Goal: Navigation & Orientation: Find specific page/section

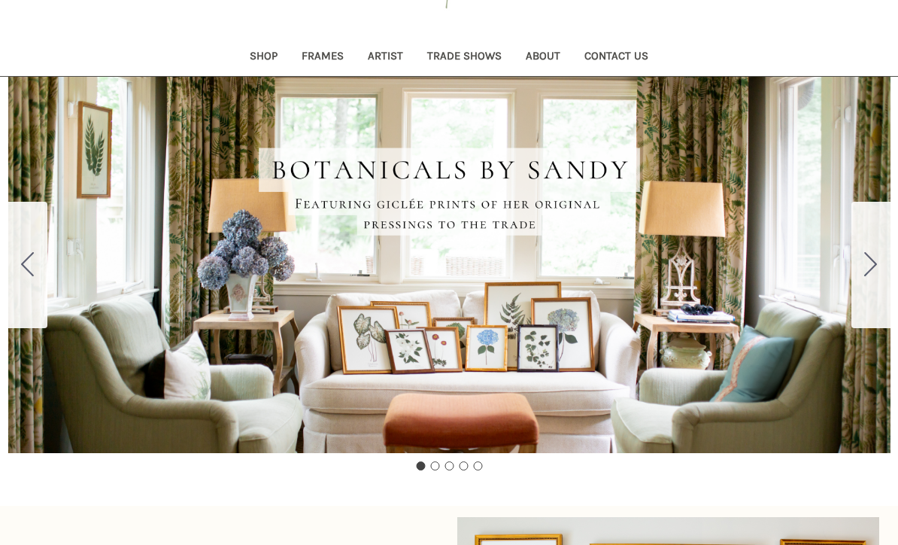
scroll to position [149, 0]
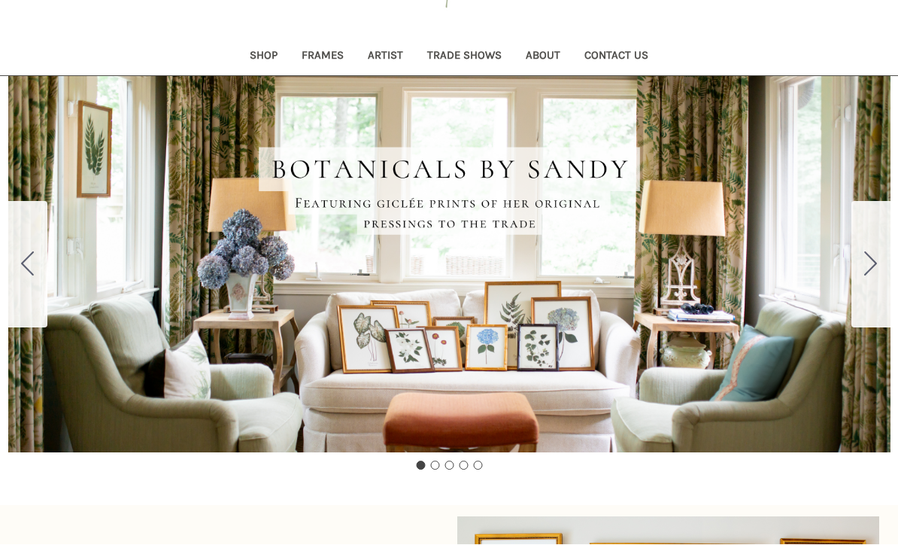
click at [861, 263] on button "Go to slide 2" at bounding box center [870, 265] width 39 height 126
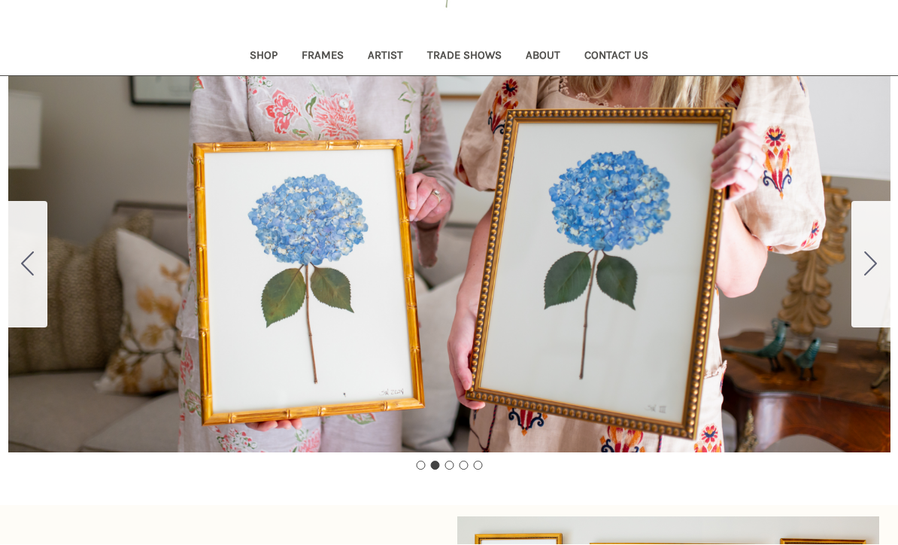
click at [873, 270] on icon "Go to slide 3" at bounding box center [870, 264] width 13 height 24
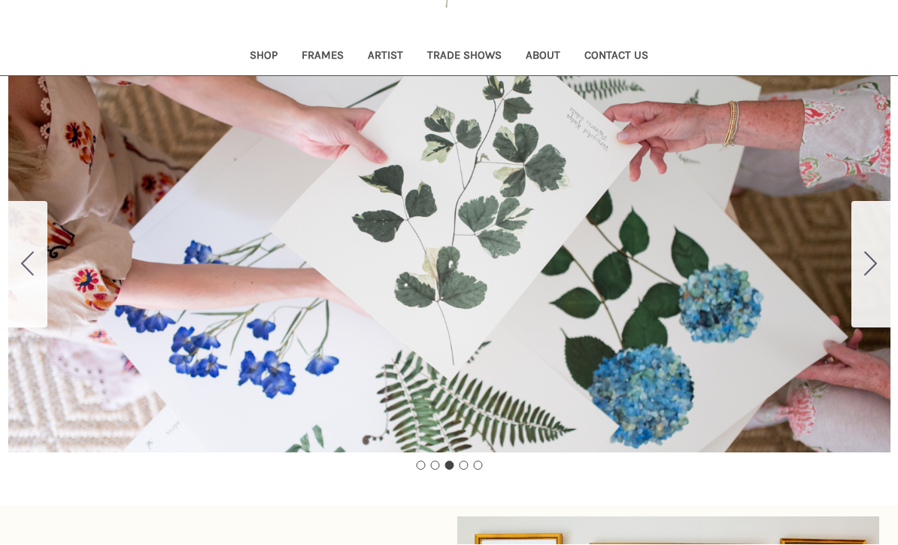
click at [877, 271] on icon "Go to slide 4" at bounding box center [870, 264] width 13 height 24
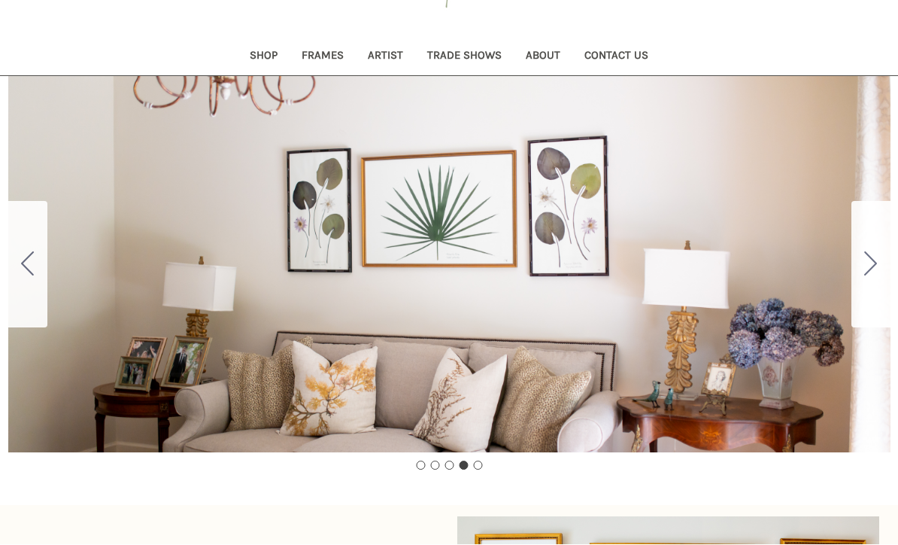
click at [879, 266] on button "Go to slide 5" at bounding box center [870, 265] width 39 height 126
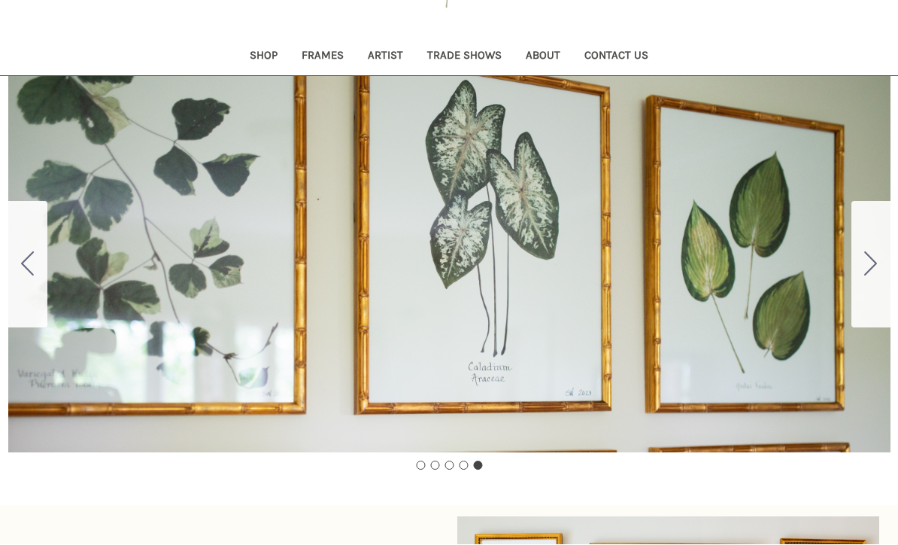
click at [879, 265] on button "Go to slide 1" at bounding box center [870, 265] width 39 height 126
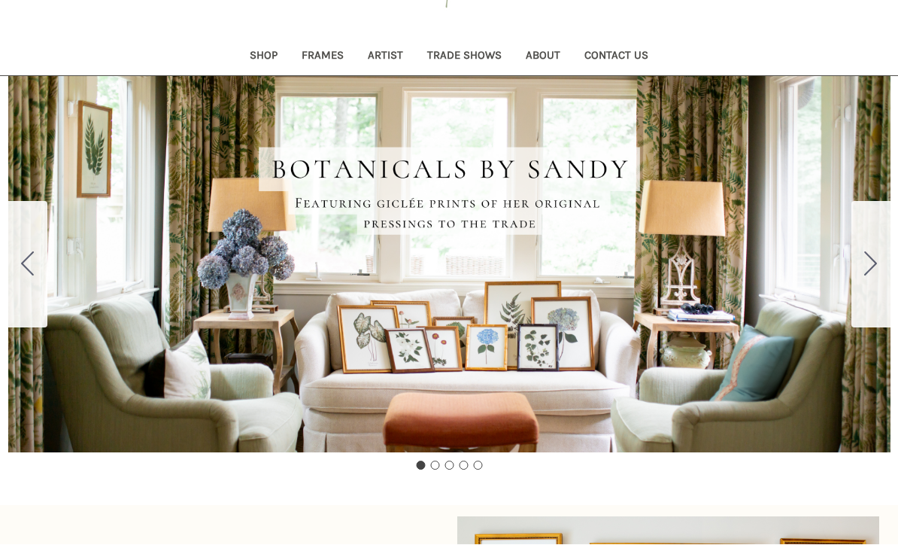
click at [453, 53] on link "Trade Shows" at bounding box center [464, 57] width 99 height 37
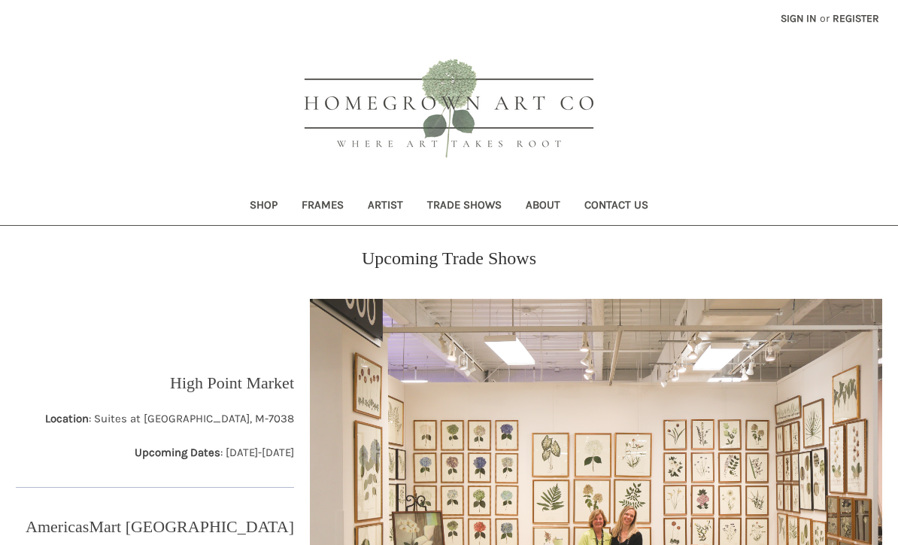
click at [380, 199] on link "Artist" at bounding box center [385, 206] width 59 height 37
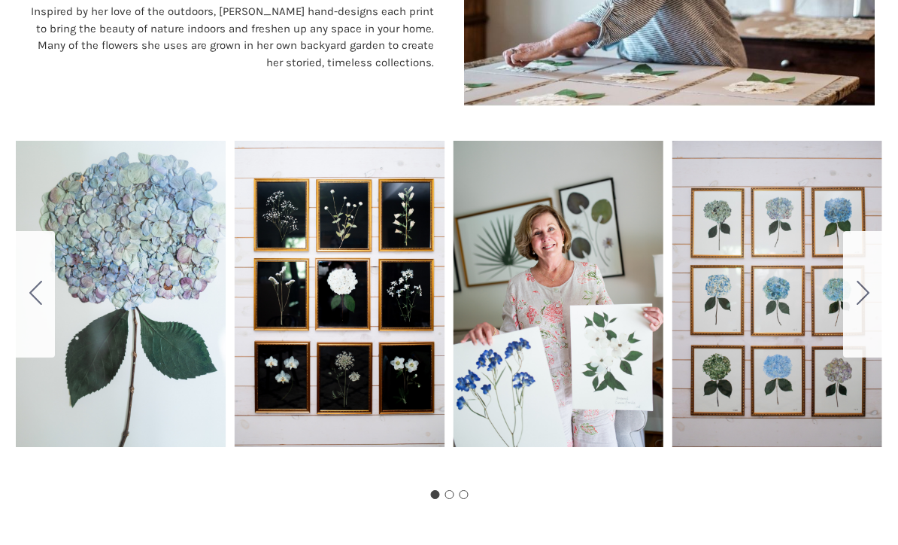
scroll to position [801, 0]
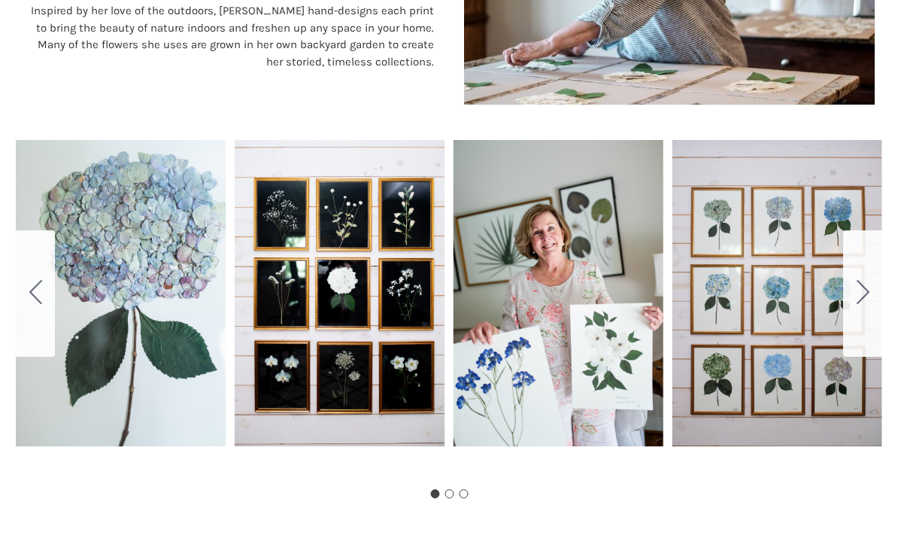
click at [873, 286] on button "Go to slide 2" at bounding box center [862, 293] width 39 height 126
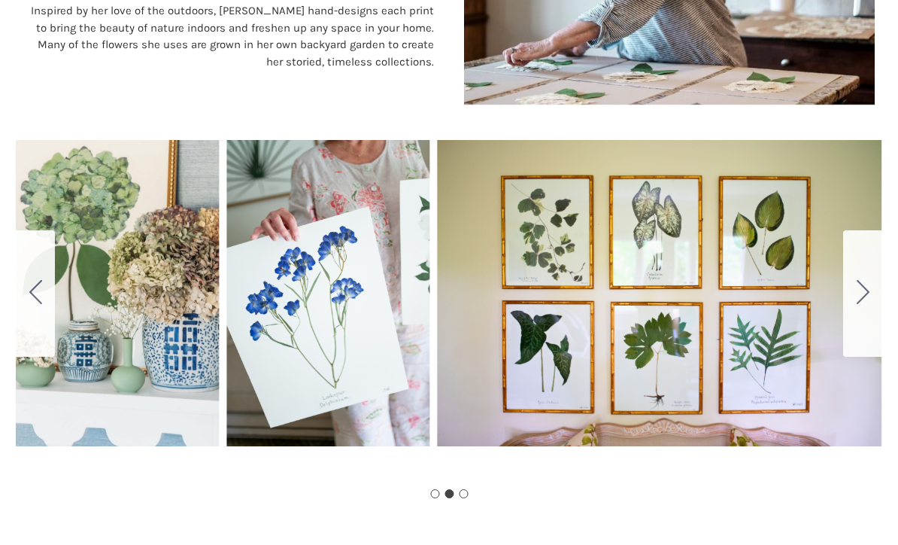
click at [866, 296] on icon "Go to slide 3" at bounding box center [863, 292] width 13 height 24
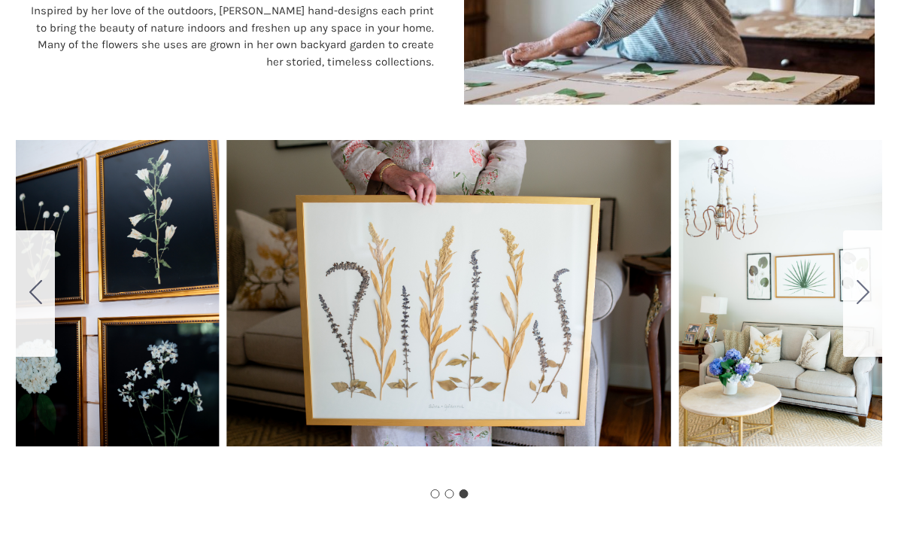
click at [869, 299] on icon "Go to slide 1" at bounding box center [863, 292] width 13 height 24
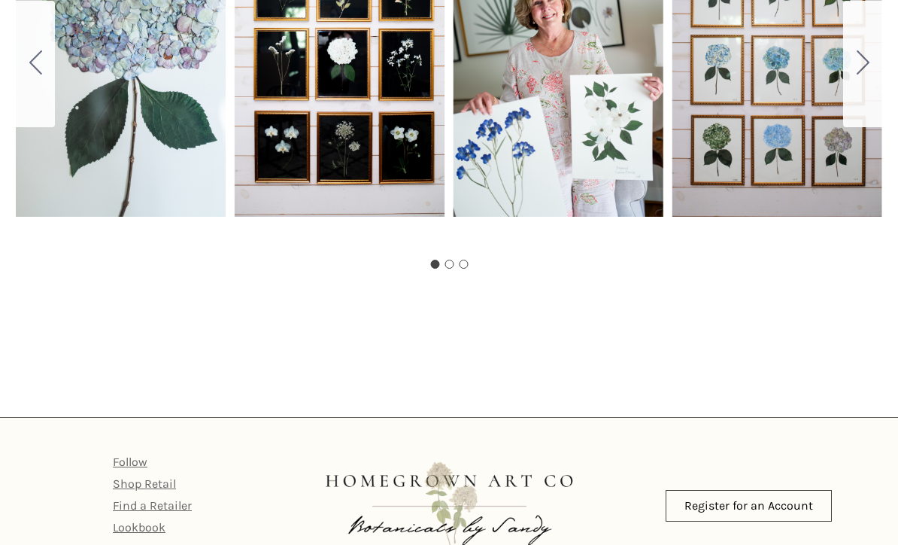
scroll to position [1030, 0]
click at [126, 505] on link "Find a Retailer" at bounding box center [152, 506] width 79 height 14
